Goal: Task Accomplishment & Management: Complete application form

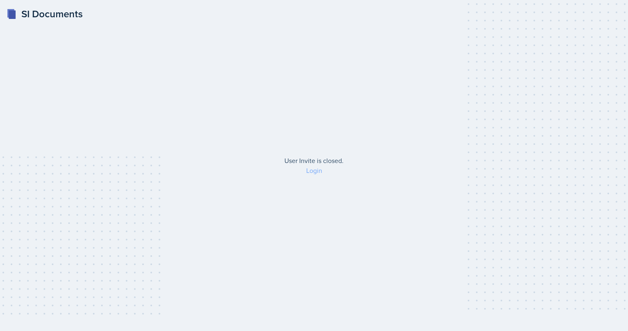
click at [320, 172] on link "Login" at bounding box center [314, 170] width 16 height 9
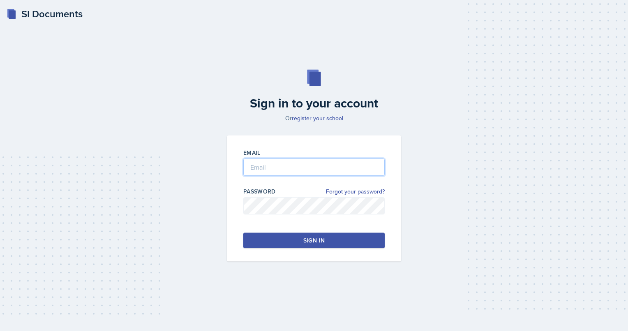
type input "[EMAIL_ADDRESS][DOMAIN_NAME]"
click at [270, 241] on button "Sign in" at bounding box center [313, 240] width 141 height 16
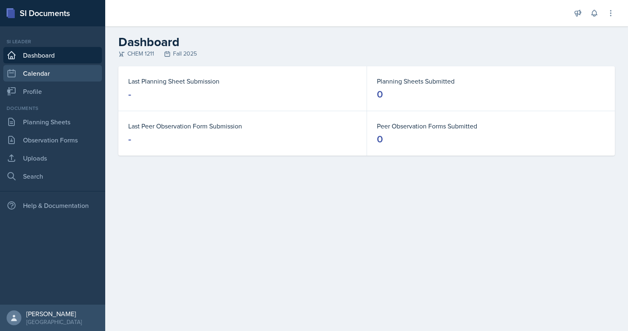
click at [25, 69] on link "Calendar" at bounding box center [52, 73] width 99 height 16
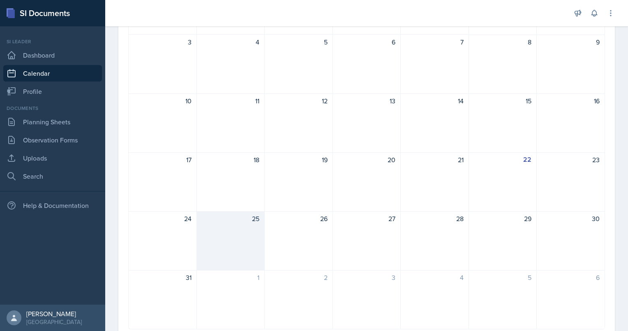
scroll to position [140, 0]
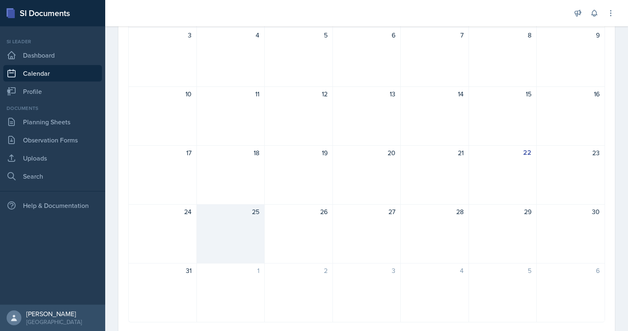
click at [237, 245] on div "25" at bounding box center [231, 233] width 68 height 59
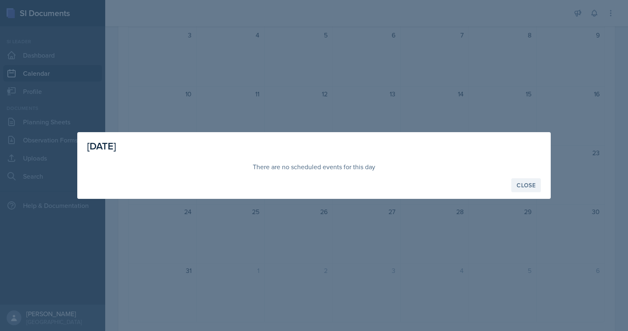
click at [530, 188] on div "Close" at bounding box center [526, 185] width 19 height 7
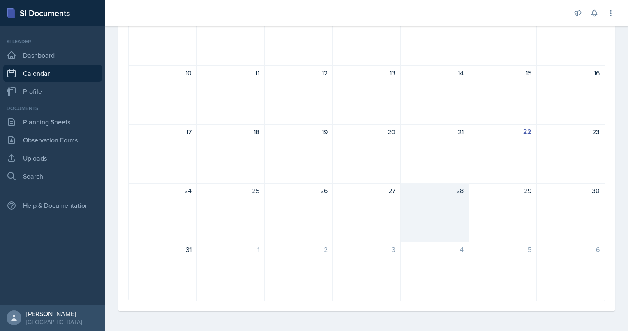
scroll to position [0, 0]
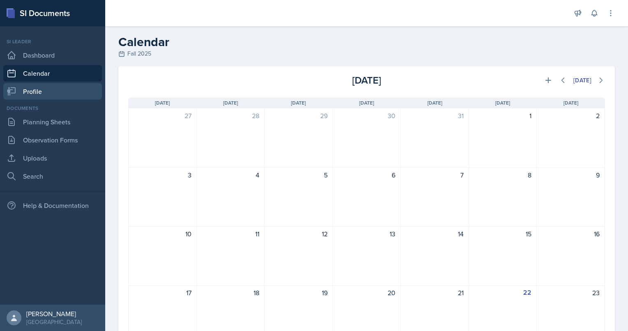
click at [28, 86] on link "Profile" at bounding box center [52, 91] width 99 height 16
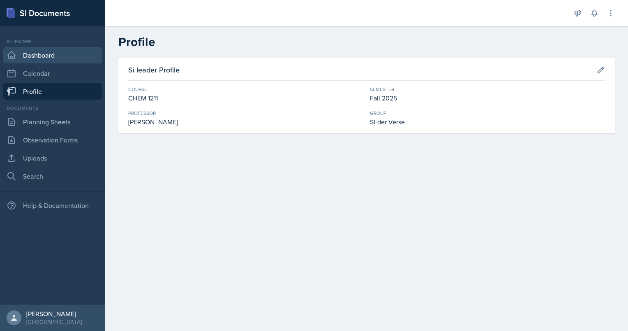
click at [48, 59] on link "Dashboard" at bounding box center [52, 55] width 99 height 16
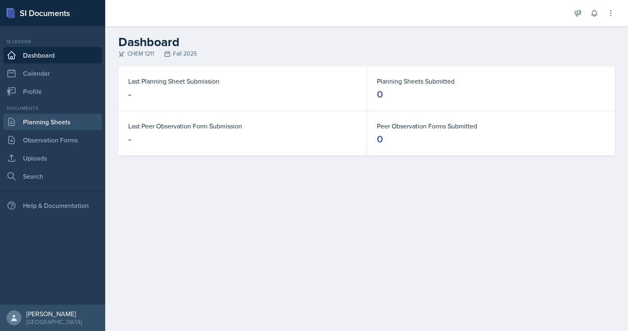
click at [35, 119] on link "Planning Sheets" at bounding box center [52, 122] width 99 height 16
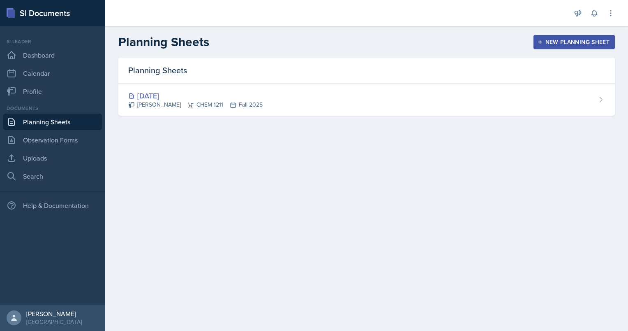
click at [551, 39] on div "New Planning Sheet" at bounding box center [574, 42] width 71 height 7
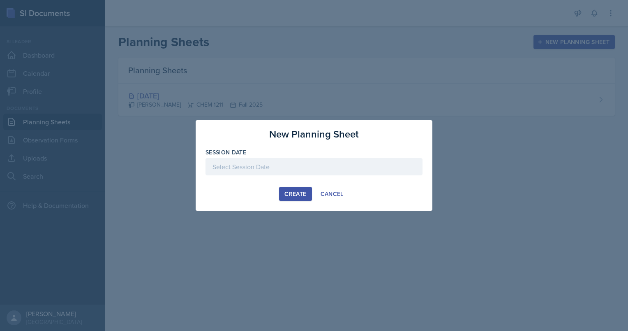
click at [247, 161] on div at bounding box center [314, 166] width 217 height 17
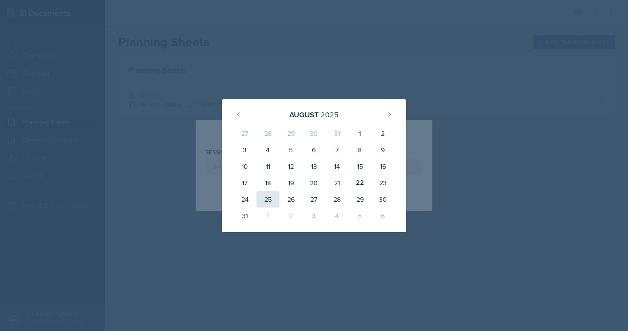
click at [270, 198] on div "25" at bounding box center [268, 199] width 23 height 16
type input "[DATE]"
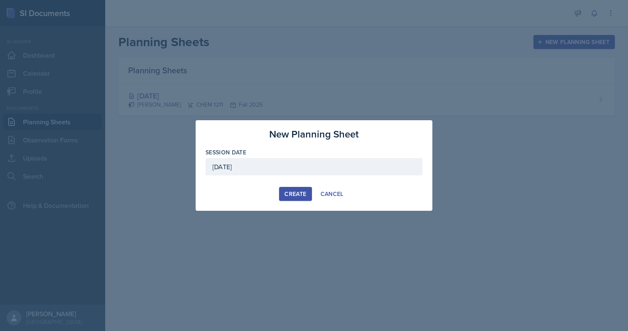
click at [299, 194] on div "Create" at bounding box center [296, 193] width 22 height 7
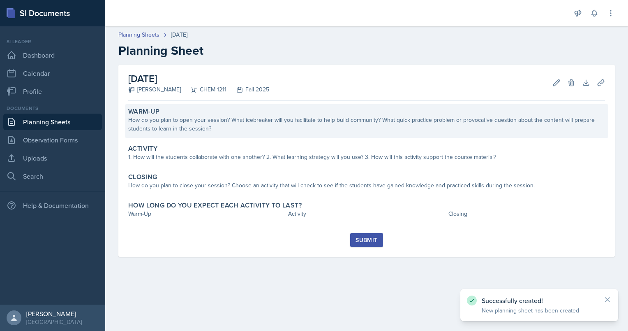
click at [197, 123] on div "How do you plan to open your session? What icebreaker will you facilitate to he…" at bounding box center [366, 124] width 477 height 17
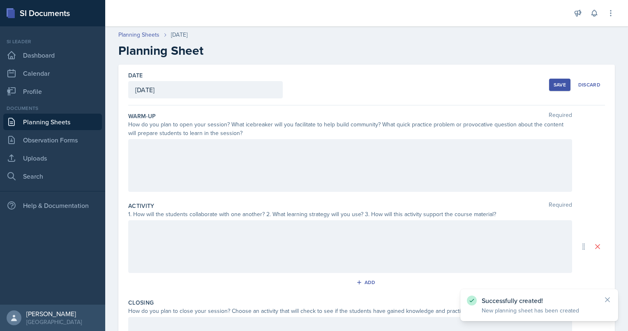
click at [177, 152] on div at bounding box center [350, 165] width 444 height 53
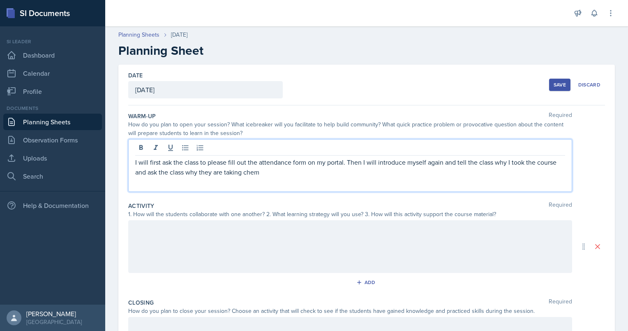
click at [144, 173] on p "I will first ask the class to please fill out the attendance form on my portal.…" at bounding box center [350, 167] width 430 height 20
click at [248, 173] on p "I will first ask the class to please fill out the attendance form on my portal.…" at bounding box center [350, 167] width 430 height 20
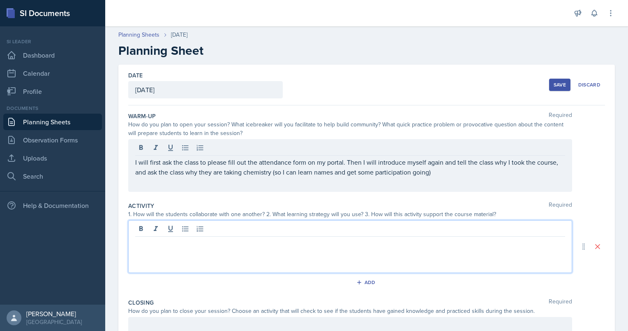
click at [185, 227] on div at bounding box center [350, 246] width 444 height 53
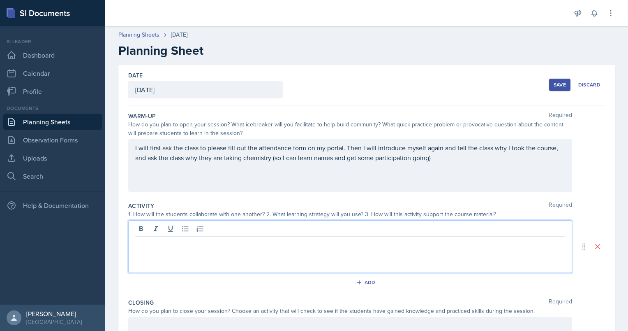
click at [172, 248] on div at bounding box center [350, 246] width 444 height 53
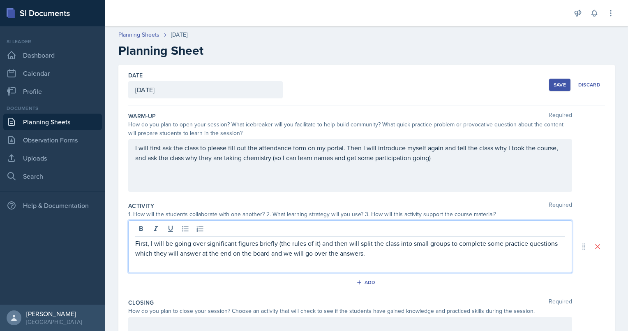
click at [314, 239] on p "First, I will be going over significant figures briefly (the rules of it) and t…" at bounding box center [350, 248] width 430 height 20
click at [278, 262] on div "First, I will be going over significant figures briefly (the rules of it) and t…" at bounding box center [350, 246] width 444 height 53
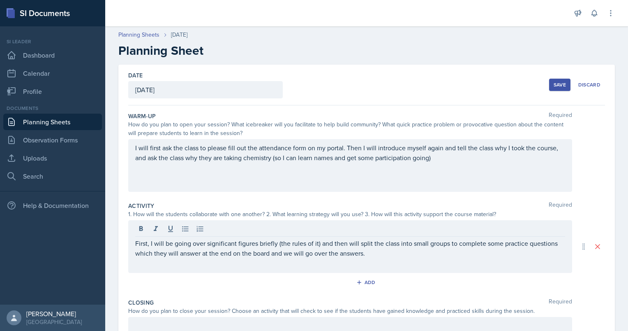
click at [271, 260] on div "First, I will be going over significant figures briefly (the rules of it) and t…" at bounding box center [350, 246] width 444 height 53
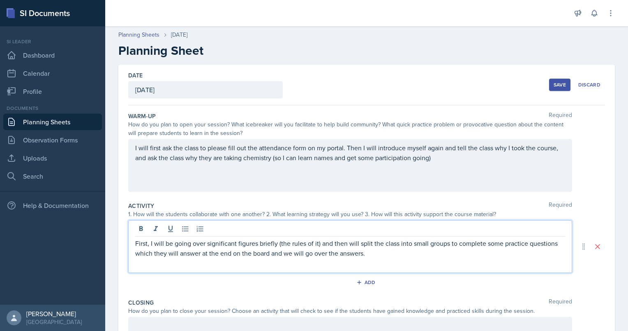
click at [272, 255] on p "First, I will be going over significant figures briefly (the rules of it) and t…" at bounding box center [350, 248] width 430 height 20
click at [149, 257] on p "First, I will be going over significant figures briefly (the rules of it) and t…" at bounding box center [350, 248] width 430 height 20
click at [385, 253] on p "First, I will be going over significant figures briefly (the rules of it) and t…" at bounding box center [350, 248] width 430 height 20
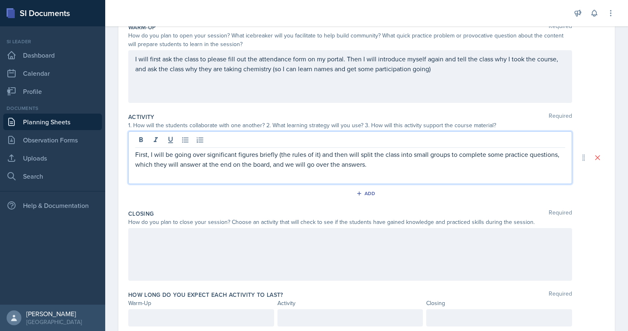
scroll to position [76, 0]
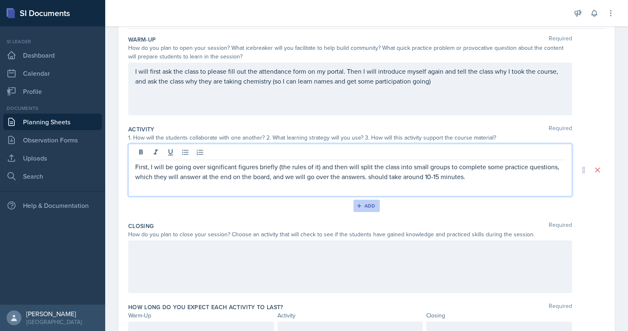
click at [374, 204] on button "Add" at bounding box center [367, 205] width 27 height 12
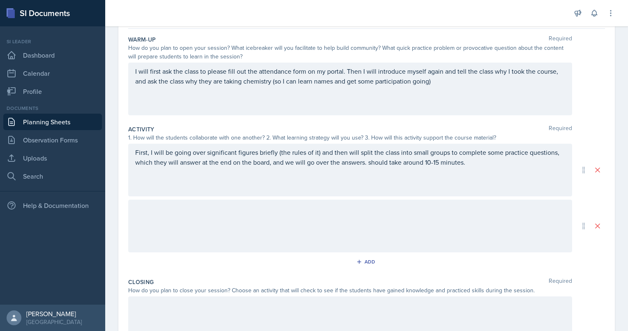
click at [182, 223] on div at bounding box center [350, 225] width 444 height 53
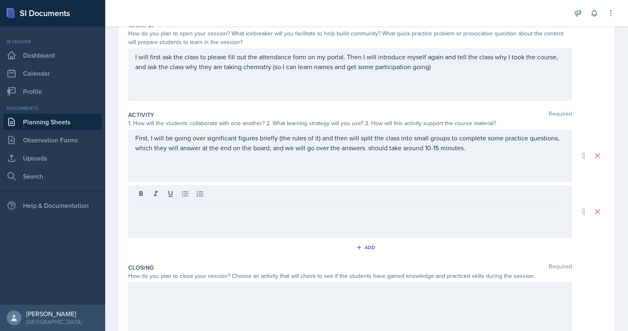
click at [187, 225] on div at bounding box center [350, 211] width 444 height 53
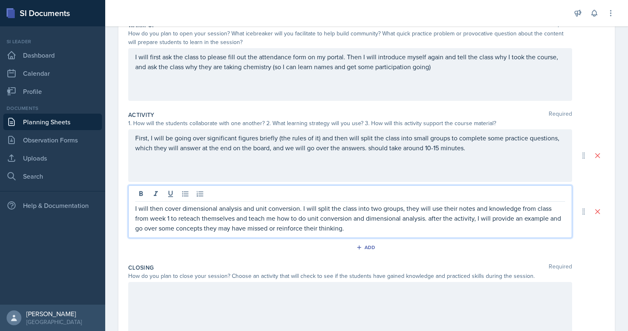
click at [436, 222] on p "I will then cover dimensional analysis and unit conversion. I will split the cl…" at bounding box center [350, 218] width 430 height 30
click at [415, 209] on p "I will then cover dimensional analysis and unit conversion. I will split the cl…" at bounding box center [350, 218] width 430 height 30
click at [409, 232] on p "I will then cover dimensional analysis and unit conversion. I will split the cl…" at bounding box center [350, 218] width 430 height 30
click at [458, 71] on div "I will first ask the class to please fill out the attendance form on my portal.…" at bounding box center [350, 74] width 444 height 53
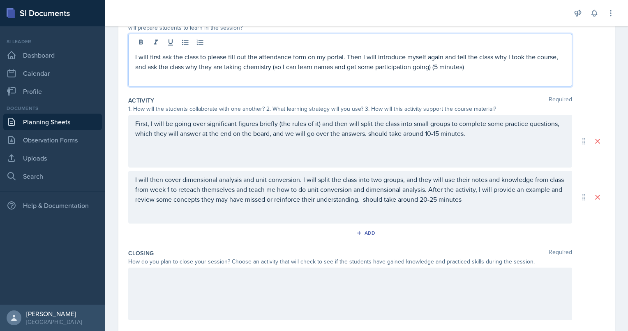
click at [429, 65] on p "I will first ask the class to please fill out the attendance form on my portal.…" at bounding box center [350, 62] width 430 height 20
click at [434, 63] on p "I will first ask the class to please fill out the attendance form on my portal.…" at bounding box center [350, 62] width 430 height 20
click at [466, 134] on p "First, I will be going over significant figures briefly (the rules of it) and t…" at bounding box center [350, 128] width 430 height 20
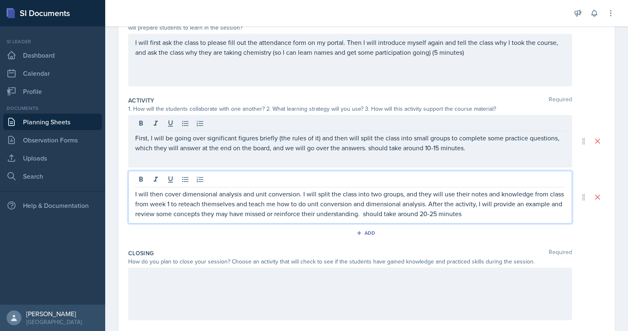
click at [510, 202] on p "I will then cover dimensional analysis and unit conversion. I will split the cl…" at bounding box center [350, 204] width 430 height 30
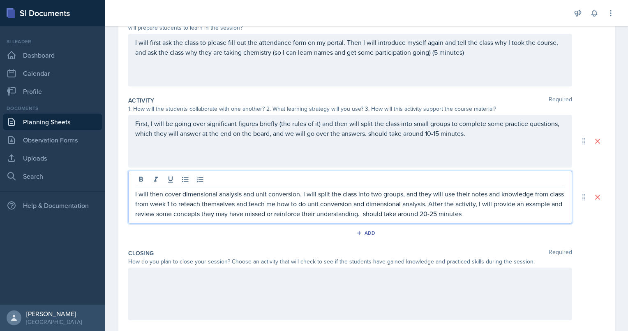
scroll to position [173, 0]
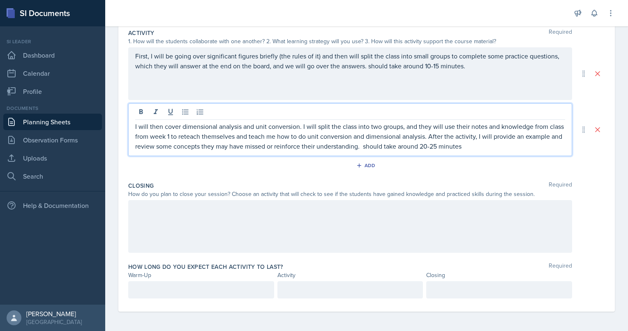
click at [274, 205] on div at bounding box center [350, 226] width 444 height 53
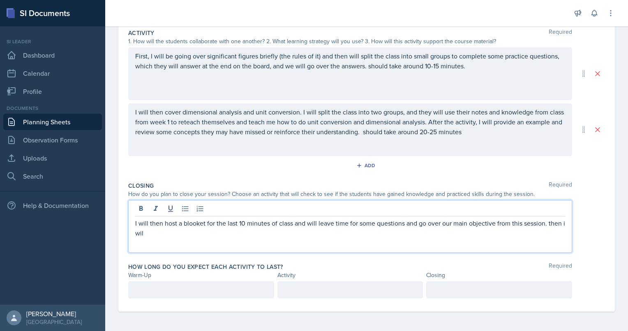
click at [162, 262] on label "How long do you expect each activity to last?" at bounding box center [205, 266] width 155 height 8
click at [158, 218] on p "I will then host a blooket for the last 10 minutes of class and will leave time…" at bounding box center [350, 228] width 430 height 20
click at [162, 237] on p "I will then host a blooket for the last 10 minutes of class and will leave time…" at bounding box center [350, 228] width 430 height 20
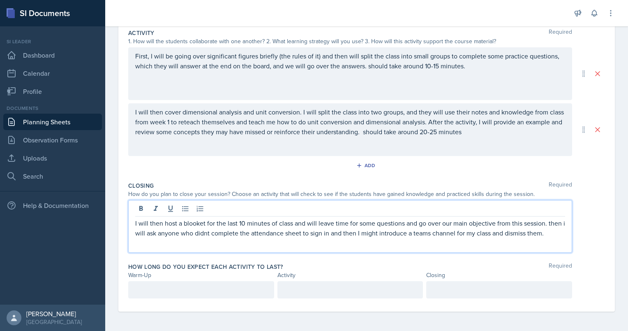
click at [216, 238] on p "I will then host a blooket for the last 10 minutes of class and will leave time…" at bounding box center [350, 228] width 430 height 20
click at [349, 235] on p "I will then host a blooket for the last 10 minutes of class and will leave time…" at bounding box center [350, 228] width 430 height 20
click at [352, 237] on p "I will then host a blooket for the last 10 minutes of class and will leave time…" at bounding box center [350, 228] width 430 height 20
click at [452, 232] on p "I will then host a blooket for the last 10 minutes of class and will leave time…" at bounding box center [350, 228] width 430 height 20
click at [140, 232] on p "I will then host a blooket for the last 10 minutes of class and will leave time…" at bounding box center [350, 228] width 430 height 20
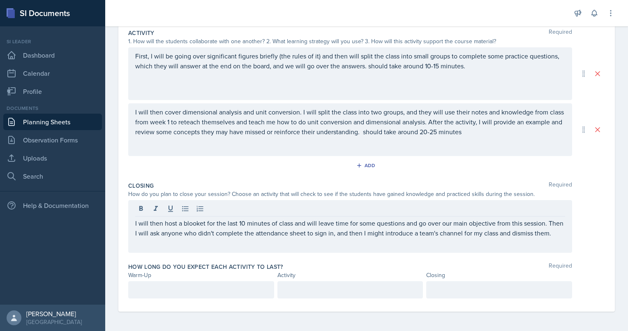
click at [208, 295] on div at bounding box center [201, 289] width 146 height 17
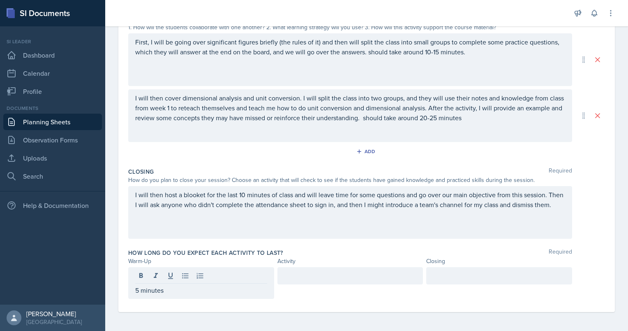
click at [302, 280] on div at bounding box center [351, 275] width 146 height 17
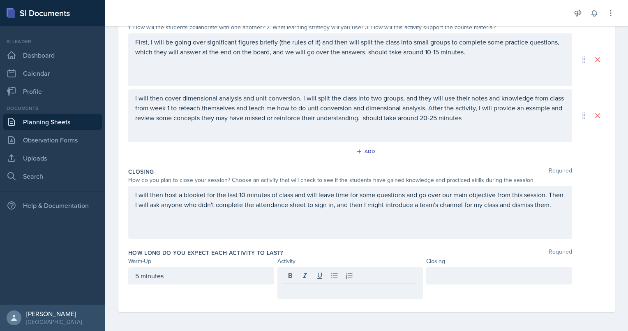
click at [314, 257] on div "Activity" at bounding box center [351, 261] width 146 height 9
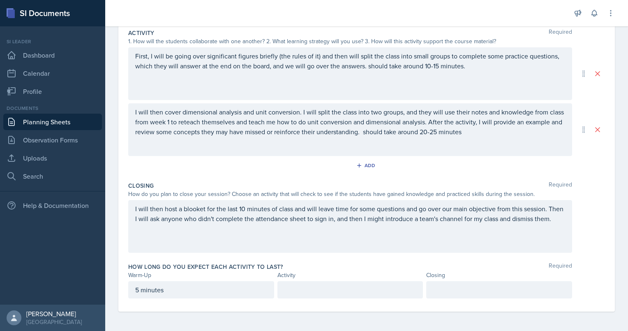
click at [310, 294] on p at bounding box center [351, 290] width 132 height 10
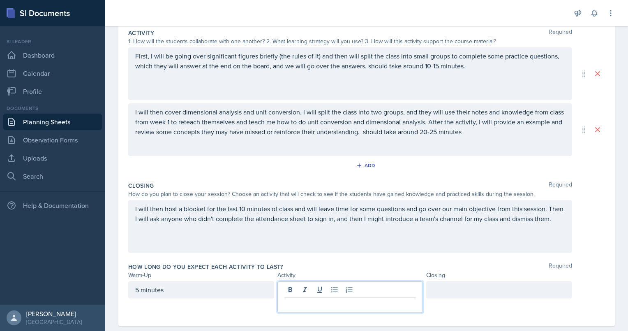
scroll to position [187, 0]
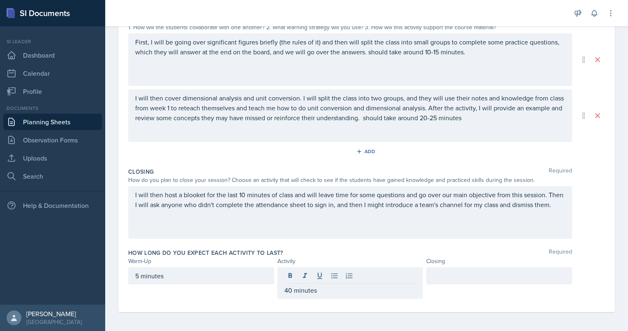
click at [446, 267] on div at bounding box center [500, 275] width 146 height 17
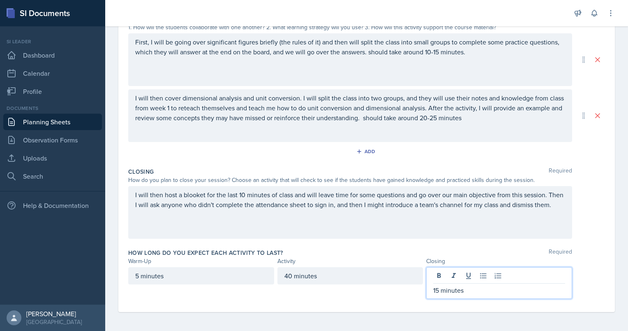
click at [320, 310] on div "Warm-Up Required How do you plan to open your session? What icebreaker will you…" at bounding box center [366, 115] width 477 height 393
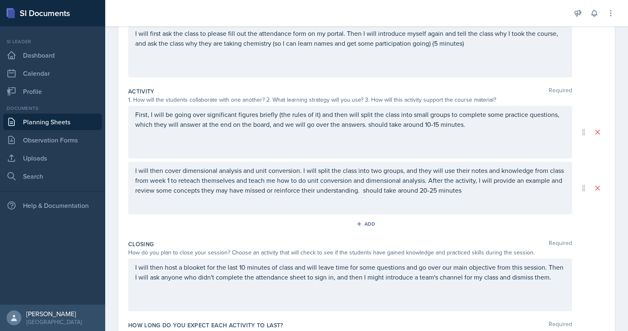
scroll to position [0, 0]
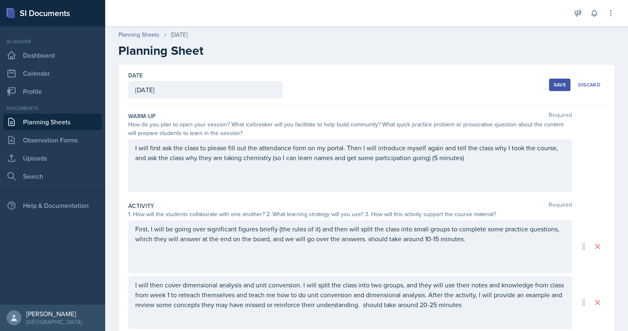
click at [554, 85] on div "Save" at bounding box center [560, 84] width 12 height 7
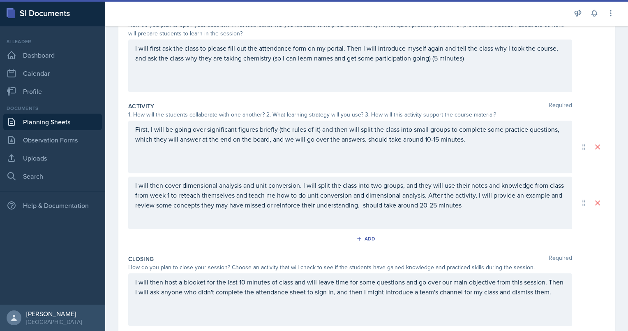
scroll to position [52, 0]
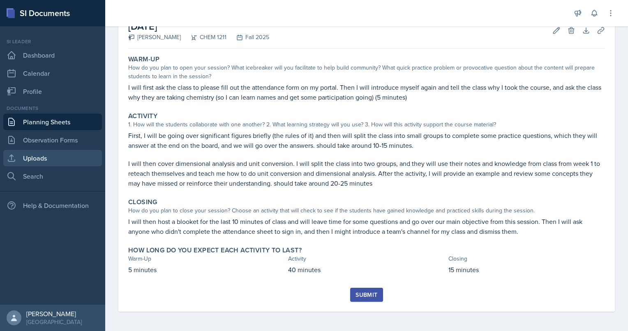
click at [38, 161] on link "Uploads" at bounding box center [52, 158] width 99 height 16
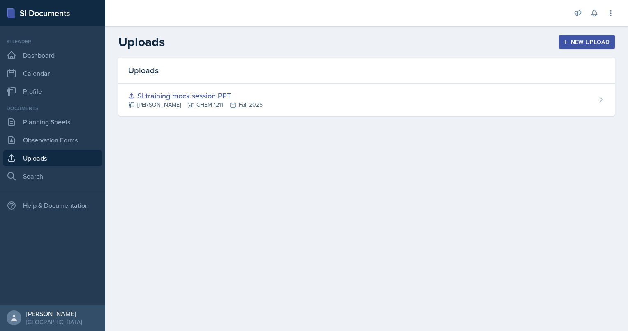
click at [582, 42] on div "New Upload" at bounding box center [588, 42] width 46 height 7
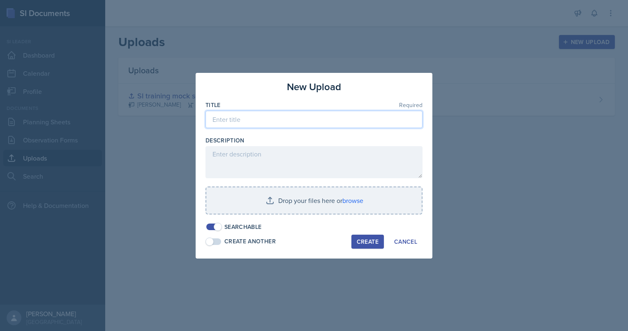
click at [252, 118] on input at bounding box center [314, 119] width 217 height 17
type input "S"
type input "[DATE] PPT"
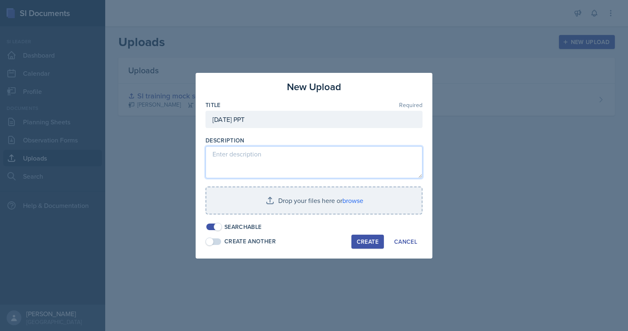
click at [241, 158] on textarea at bounding box center [314, 162] width 217 height 32
click at [262, 152] on textarea "powerpoint for [DATE] SI session" at bounding box center [314, 162] width 217 height 32
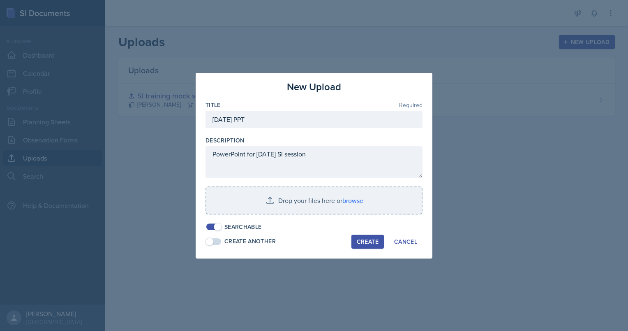
click at [176, 203] on div at bounding box center [314, 165] width 628 height 331
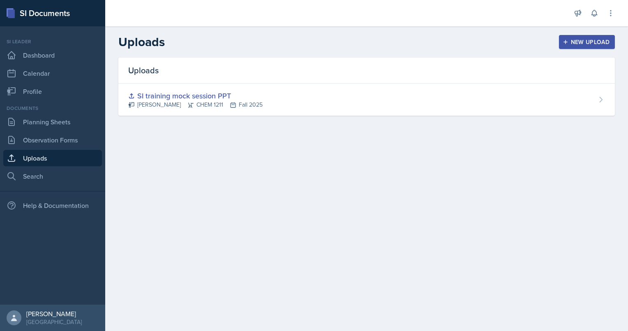
click at [591, 40] on div "New Upload" at bounding box center [588, 42] width 46 height 7
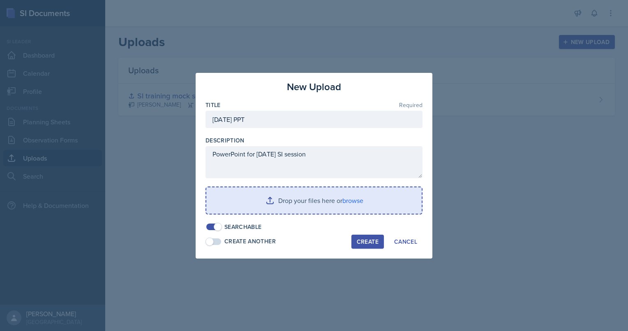
click at [353, 204] on input "file" at bounding box center [314, 200] width 216 height 26
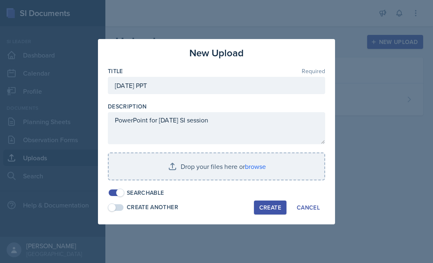
click at [392, 77] on div at bounding box center [216, 131] width 433 height 263
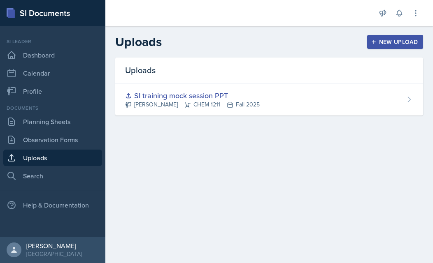
click at [378, 43] on div "New Upload" at bounding box center [395, 42] width 46 height 7
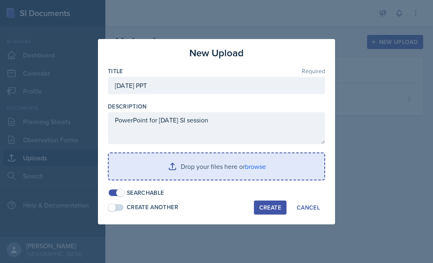
click at [229, 158] on input "file" at bounding box center [217, 166] width 216 height 26
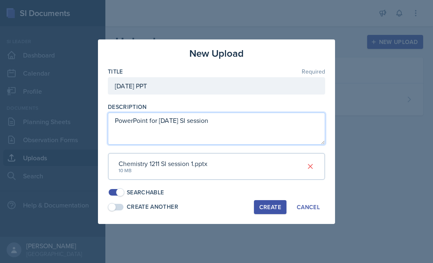
click at [250, 120] on textarea "PowerPoint for [DATE] SI session" at bounding box center [216, 129] width 217 height 32
type textarea "PowerPoint for [DATE] SI session"
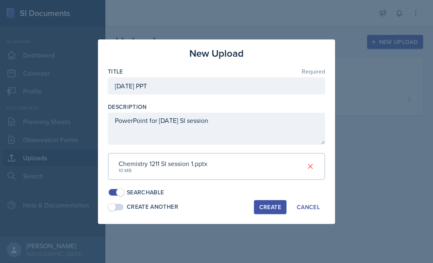
click at [273, 204] on div "Create" at bounding box center [270, 207] width 22 height 7
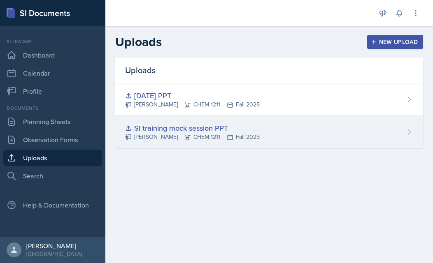
click at [410, 136] on div "SI training mock session PPT [PERSON_NAME] CHEM 1211 Fall 2025" at bounding box center [269, 132] width 308 height 32
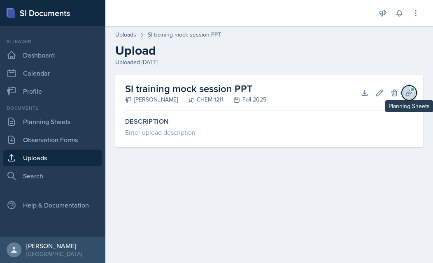
click at [411, 99] on button "Planning Sheets" at bounding box center [408, 93] width 15 height 15
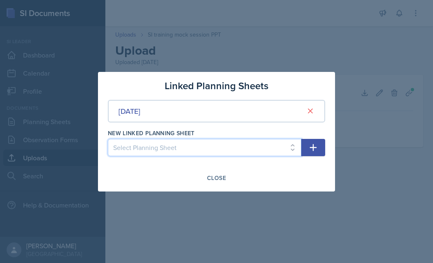
click at [287, 148] on select "Select Planning Sheet [DATE]" at bounding box center [204, 147] width 193 height 17
select select "dcad4b4f-c56e-47db-bc5b-c34b8d54cb2f"
click at [108, 139] on select "Select Planning Sheet [DATE]" at bounding box center [204, 147] width 193 height 17
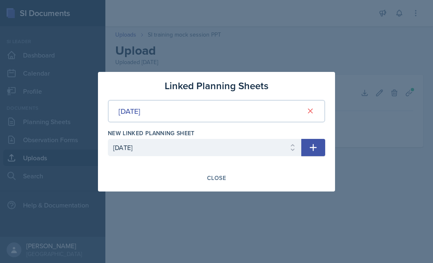
click at [311, 150] on icon "button" at bounding box center [313, 148] width 10 height 10
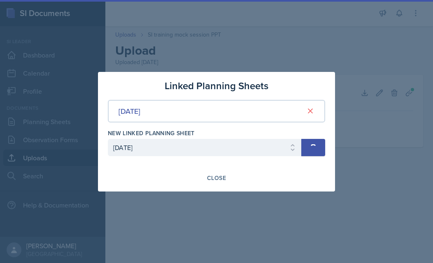
select select
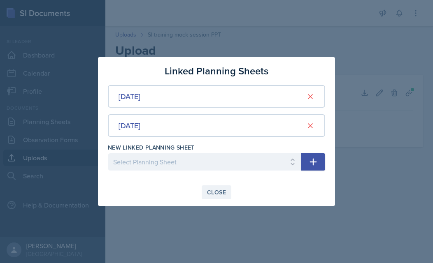
click at [225, 191] on div "Close" at bounding box center [216, 192] width 19 height 7
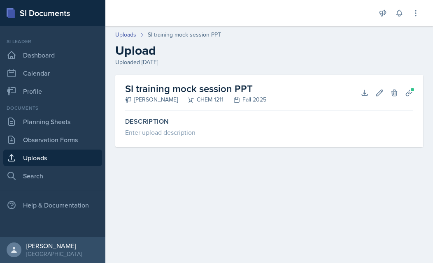
click at [57, 111] on div "Documents" at bounding box center [52, 107] width 99 height 7
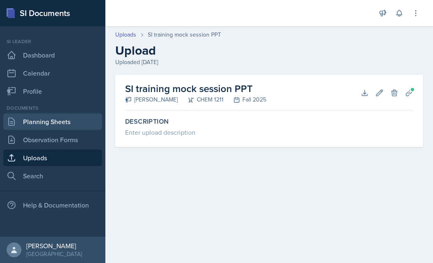
click at [53, 121] on link "Planning Sheets" at bounding box center [52, 122] width 99 height 16
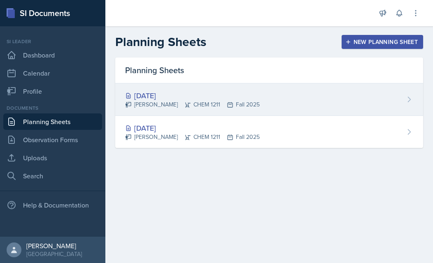
click at [404, 105] on div "[DATE] [PERSON_NAME] CHEM 1211 Fall 2025" at bounding box center [269, 99] width 308 height 32
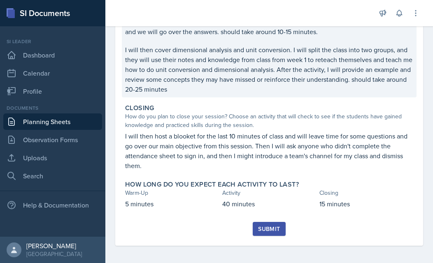
scroll to position [196, 0]
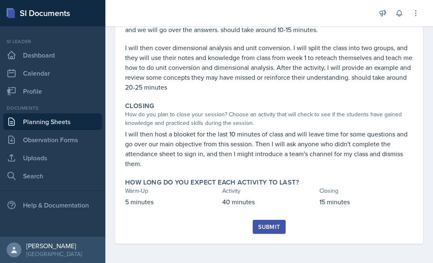
click at [267, 224] on div "Submit" at bounding box center [269, 227] width 22 height 7
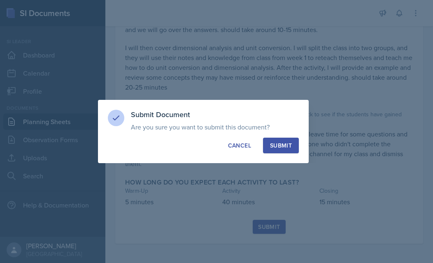
click at [284, 148] on div "Submit" at bounding box center [281, 145] width 22 height 8
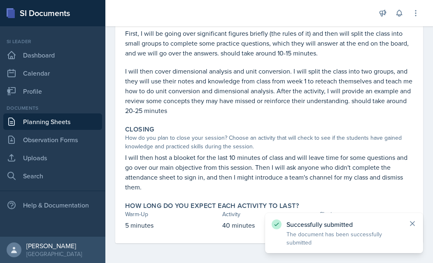
click at [415, 226] on icon at bounding box center [412, 224] width 8 height 8
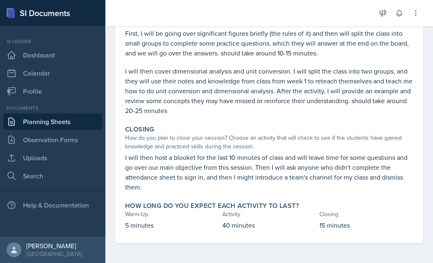
scroll to position [0, 0]
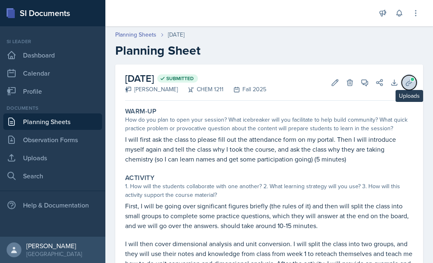
click at [405, 84] on icon at bounding box center [409, 83] width 8 height 8
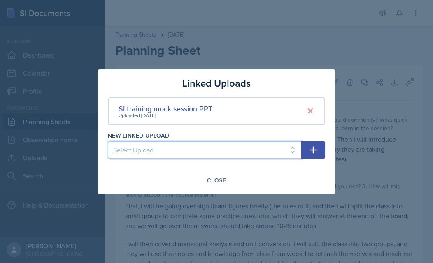
click at [153, 148] on select "Select Upload [DATE] PPT" at bounding box center [204, 149] width 193 height 17
select select "ddc26455-61fc-4cc0-a940-1d2653e5b068"
click at [108, 141] on select "Select Upload [DATE] PPT" at bounding box center [204, 149] width 193 height 17
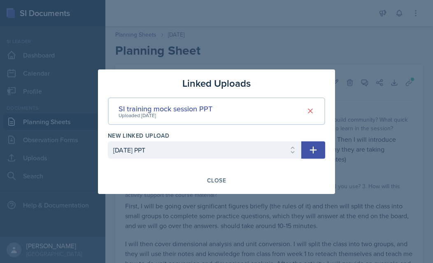
click at [313, 150] on icon "button" at bounding box center [313, 149] width 7 height 7
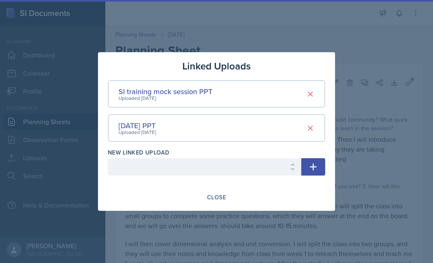
select select
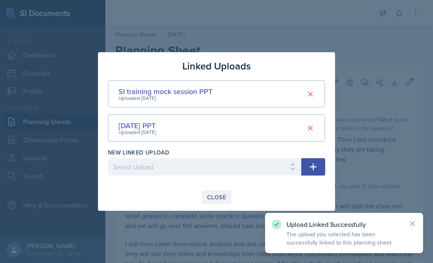
click at [215, 199] on div "Close" at bounding box center [216, 197] width 19 height 7
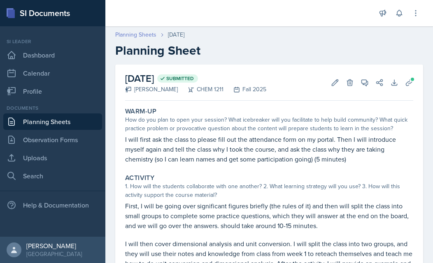
click at [144, 34] on link "Planning Sheets" at bounding box center [135, 34] width 41 height 9
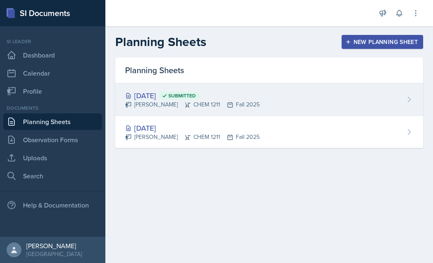
click at [270, 101] on div "[DATE] Submitted [PERSON_NAME] CHEM 1211 Fall 2025" at bounding box center [269, 99] width 308 height 32
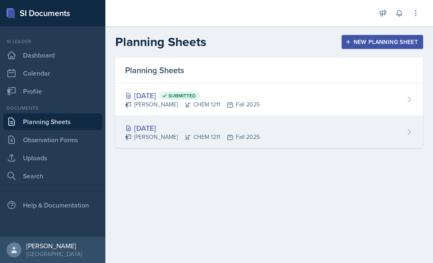
click at [405, 123] on div "[DATE] [PERSON_NAME] CHEM 1211 Fall 2025" at bounding box center [269, 132] width 308 height 32
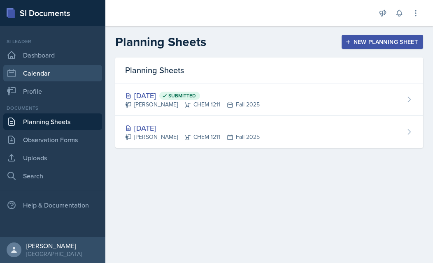
click at [49, 78] on link "Calendar" at bounding box center [52, 73] width 99 height 16
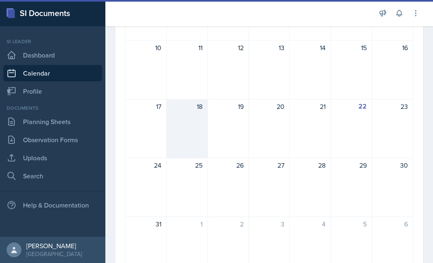
scroll to position [187, 0]
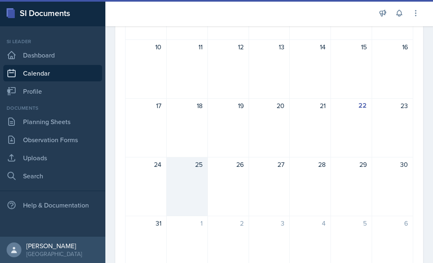
click at [191, 190] on div "25" at bounding box center [187, 186] width 41 height 59
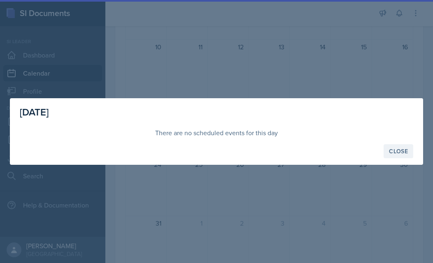
click at [401, 150] on div "Close" at bounding box center [398, 151] width 19 height 7
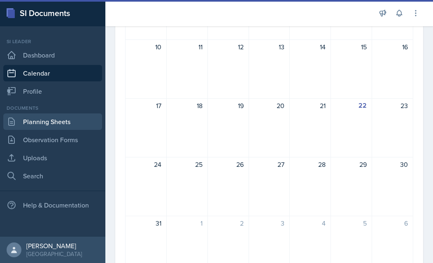
click at [56, 115] on link "Planning Sheets" at bounding box center [52, 122] width 99 height 16
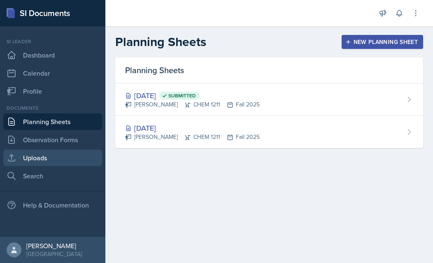
click at [41, 154] on link "Uploads" at bounding box center [52, 158] width 99 height 16
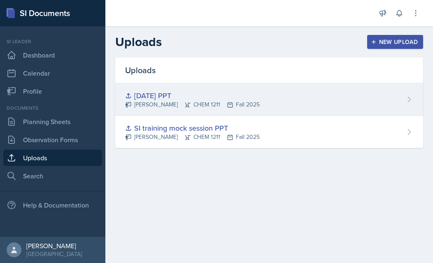
click at [181, 96] on div "[DATE] PPT" at bounding box center [192, 95] width 134 height 11
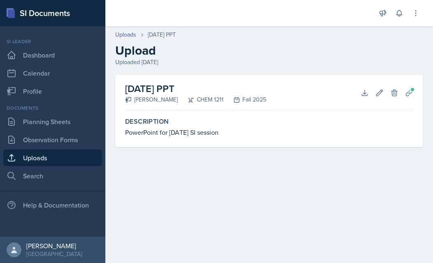
click at [165, 83] on h2 "[DATE] PPT" at bounding box center [195, 88] width 141 height 15
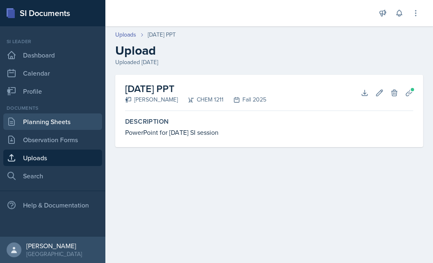
click at [26, 125] on link "Planning Sheets" at bounding box center [52, 122] width 99 height 16
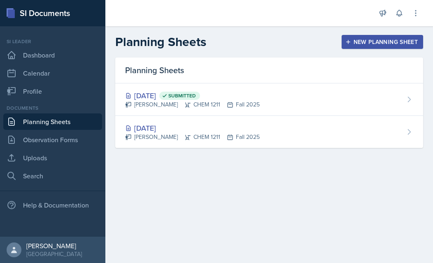
click at [26, 125] on link "Planning Sheets" at bounding box center [52, 122] width 99 height 16
click at [418, 15] on icon at bounding box center [415, 13] width 8 height 8
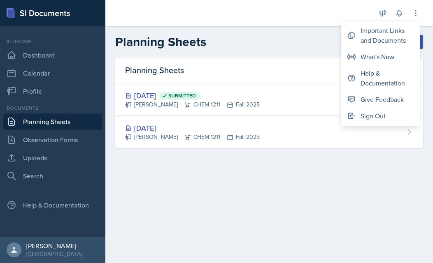
click at [332, 18] on div at bounding box center [240, 13] width 257 height 26
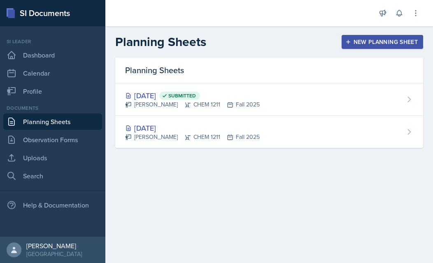
click at [169, 222] on main "Planning Sheets New Planning Sheet Planning Sheets [DATE] Submitted [PERSON_NAM…" at bounding box center [268, 144] width 327 height 237
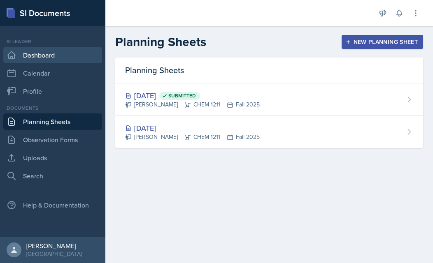
click at [51, 61] on link "Dashboard" at bounding box center [52, 55] width 99 height 16
